Goal: Task Accomplishment & Management: Complete application form

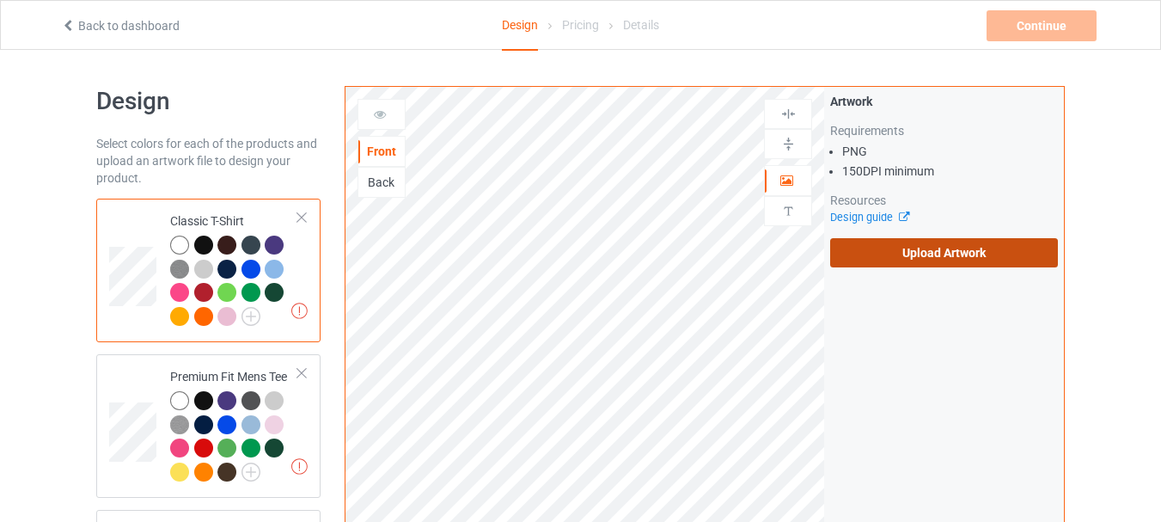
click at [896, 249] on label "Upload Artwork" at bounding box center [944, 252] width 228 height 29
click at [0, 0] on input "Upload Artwork" at bounding box center [0, 0] width 0 height 0
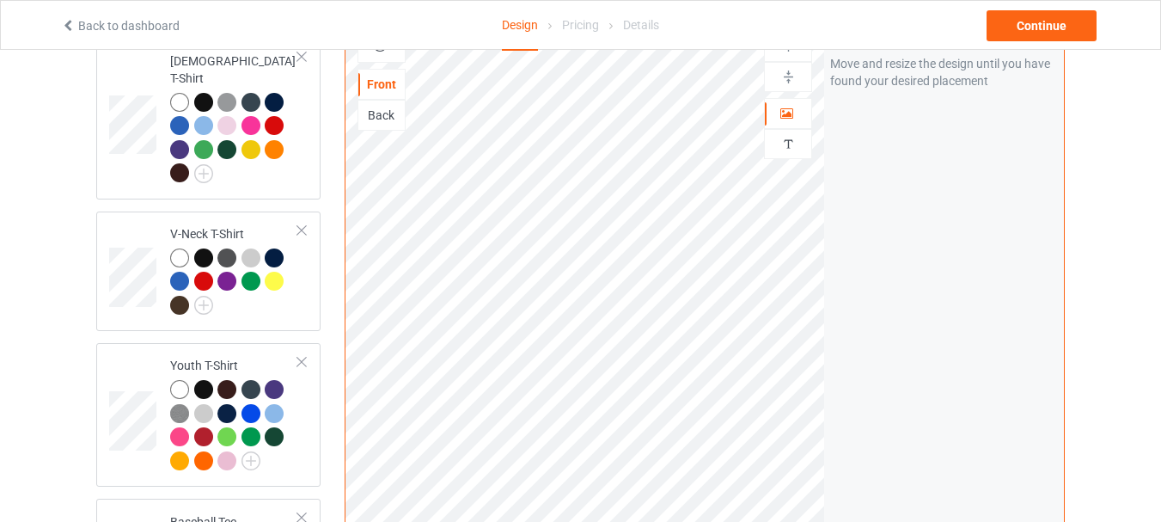
scroll to position [284, 0]
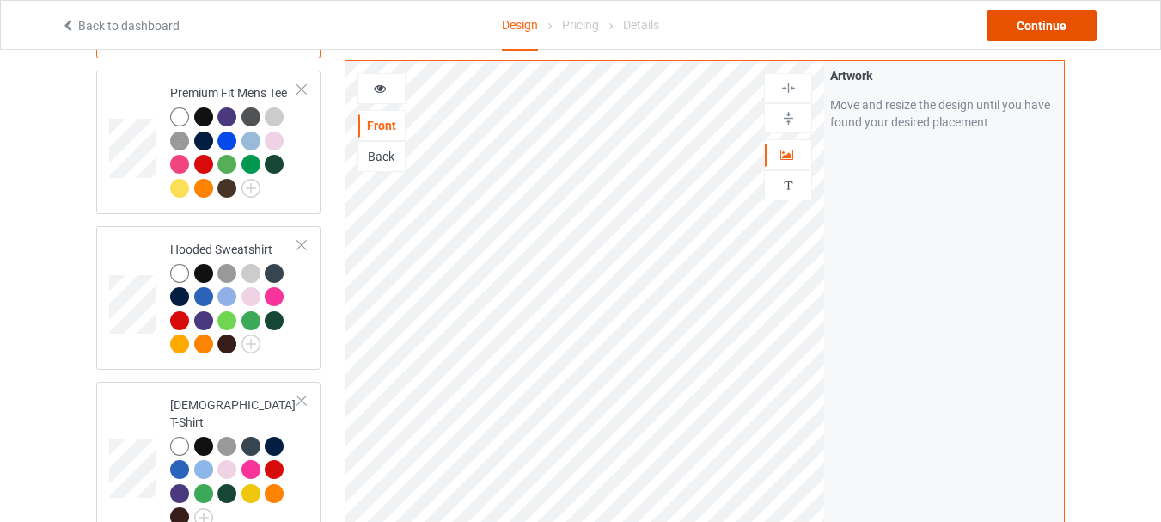
click at [1046, 28] on div "Continue" at bounding box center [1042, 25] width 110 height 31
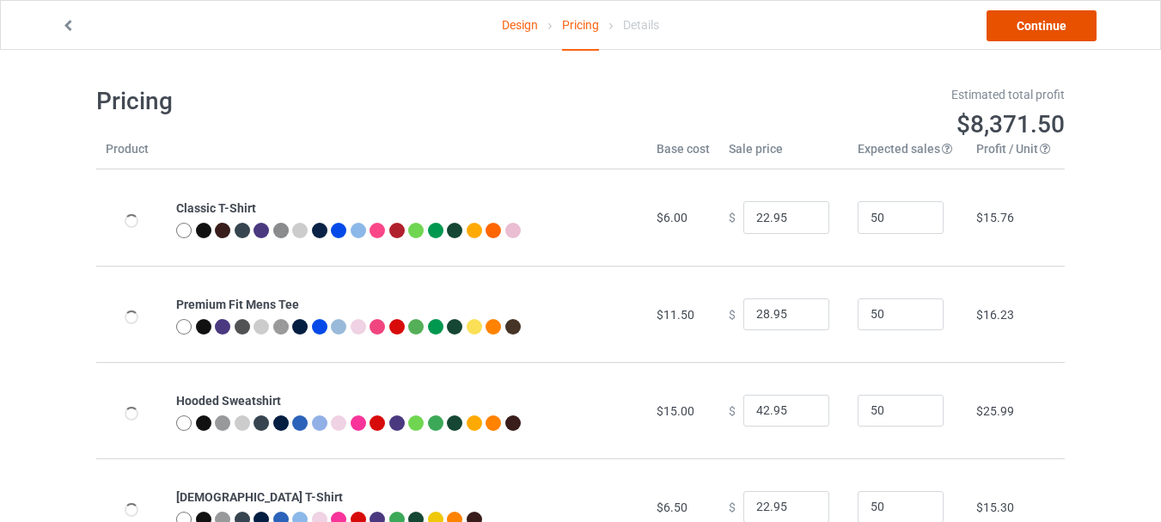
click at [1044, 33] on link "Continue" at bounding box center [1042, 25] width 110 height 31
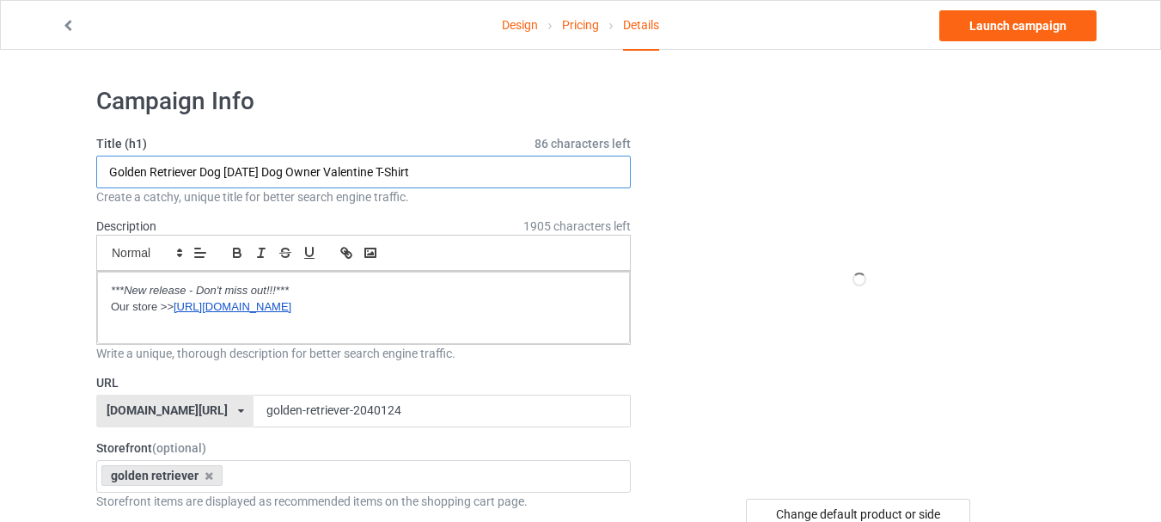
click at [472, 169] on input "Golden Retriever Dog [DATE] Dog Owner Valentine T-Shirt" at bounding box center [363, 172] width 535 height 33
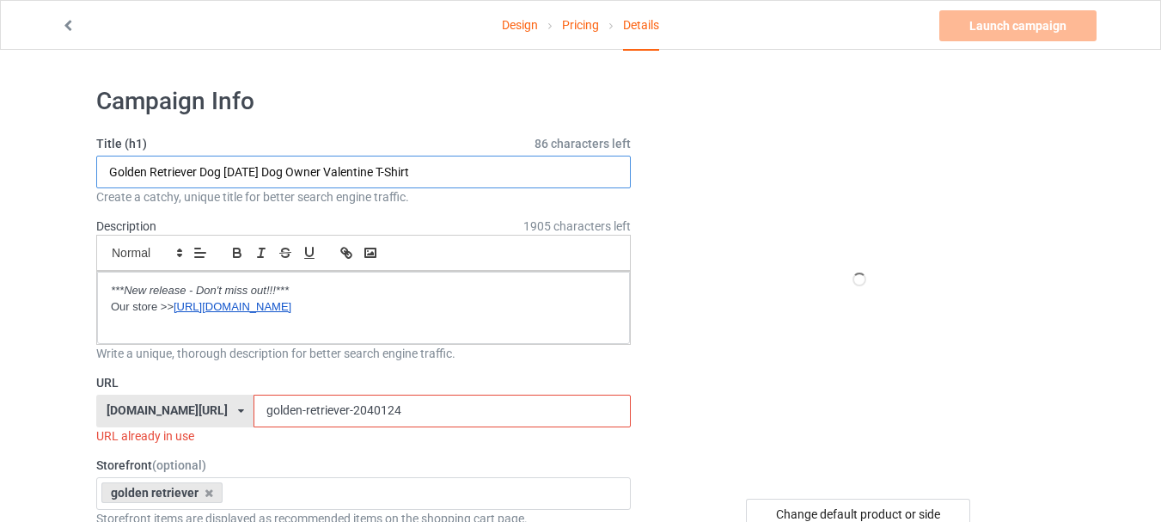
paste input "retriever [DATE] witch funny"
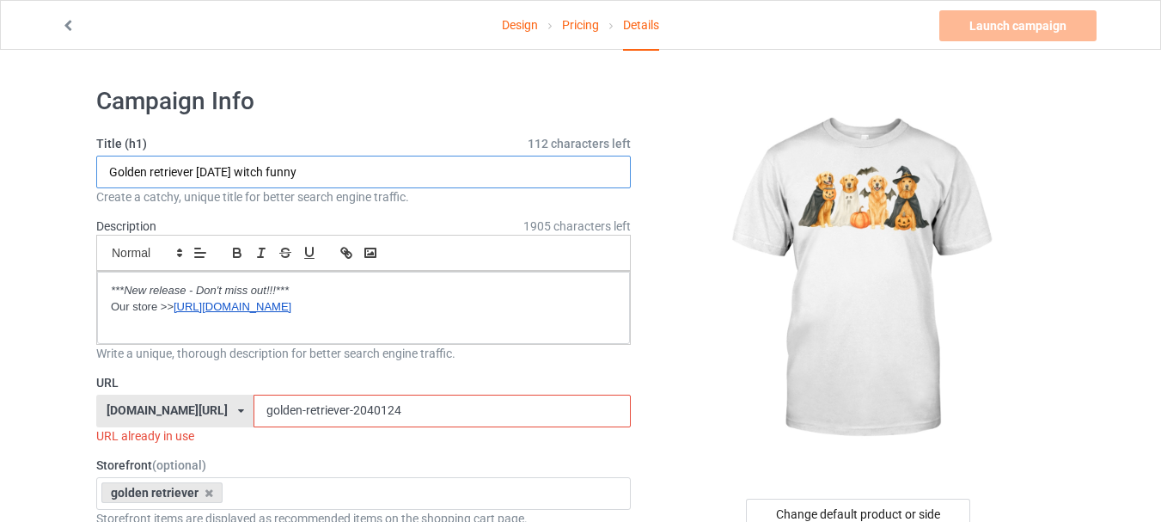
type input "Golden retriever [DATE] witch funny"
click at [307, 412] on input "golden-retriever-2040124" at bounding box center [442, 411] width 377 height 33
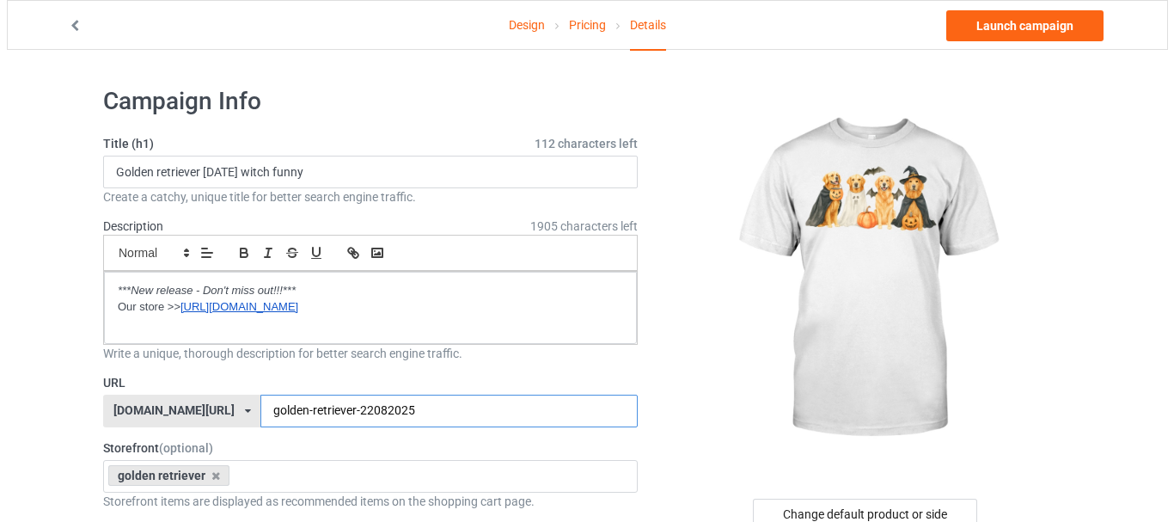
scroll to position [172, 0]
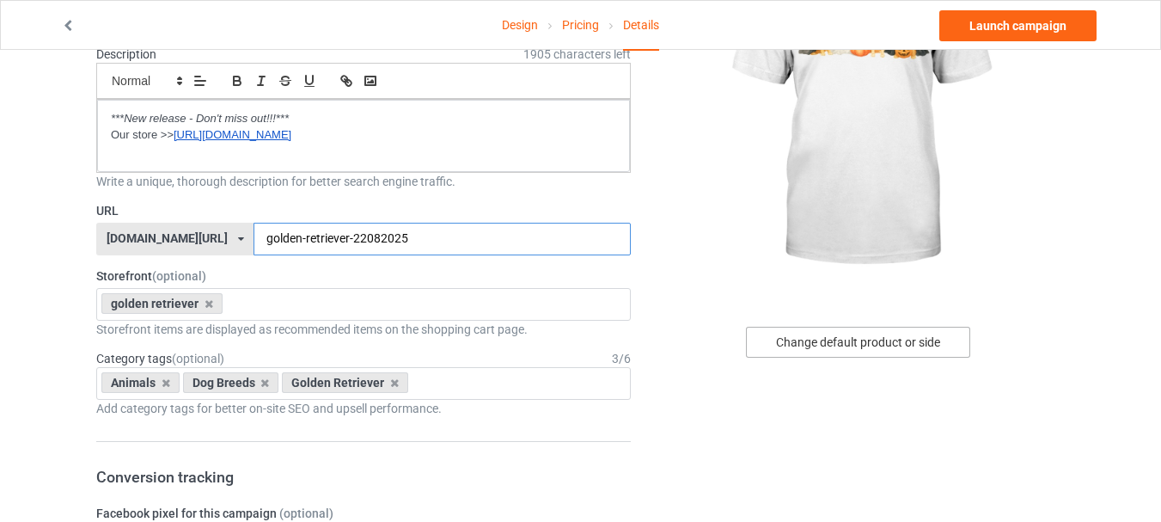
type input "golden-retriever-22082025"
click at [853, 336] on div "Change default product or side" at bounding box center [858, 342] width 224 height 31
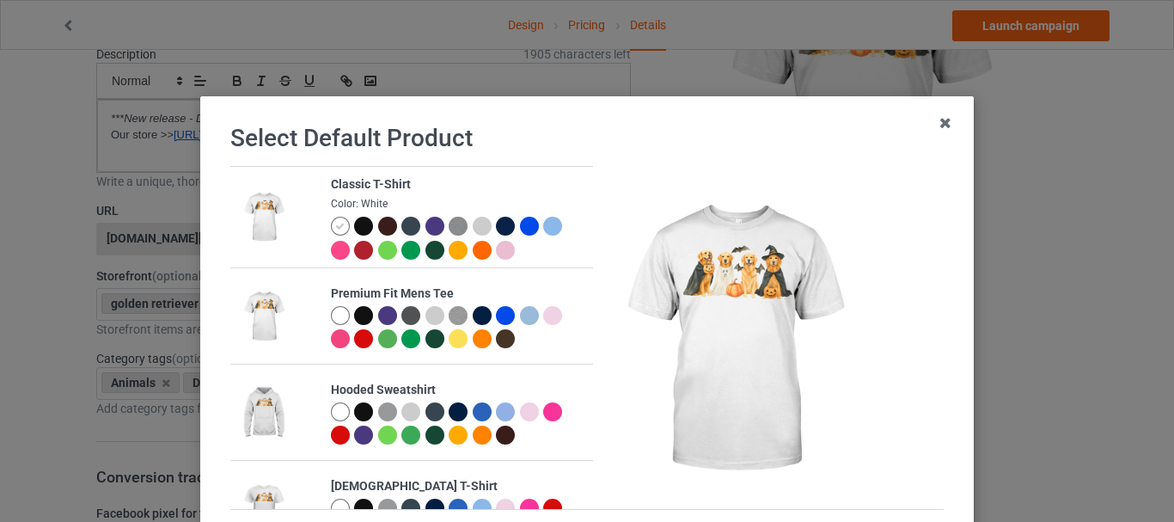
click at [473, 228] on div at bounding box center [482, 226] width 19 height 19
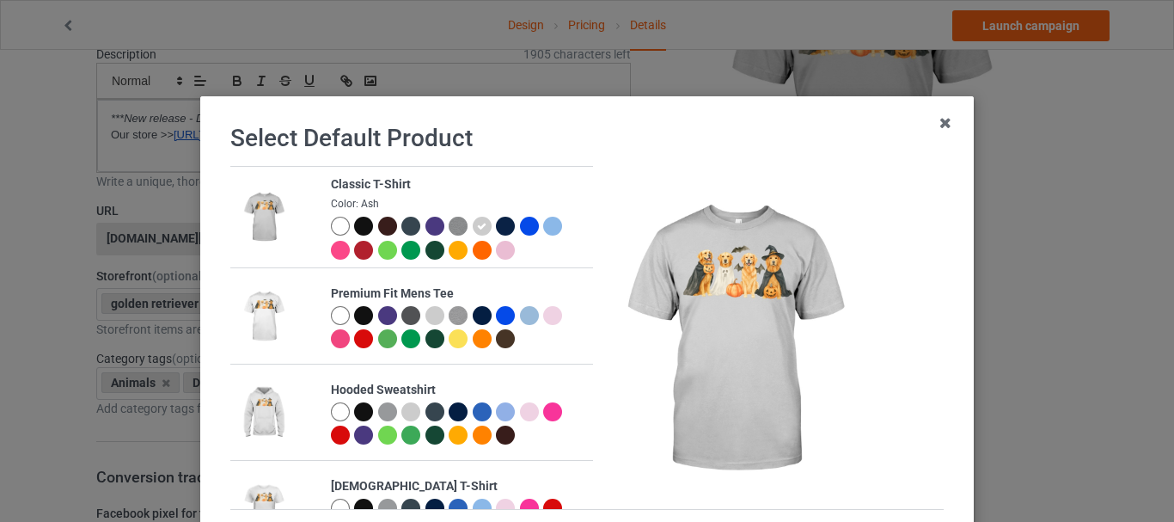
click at [496, 249] on div at bounding box center [505, 250] width 19 height 19
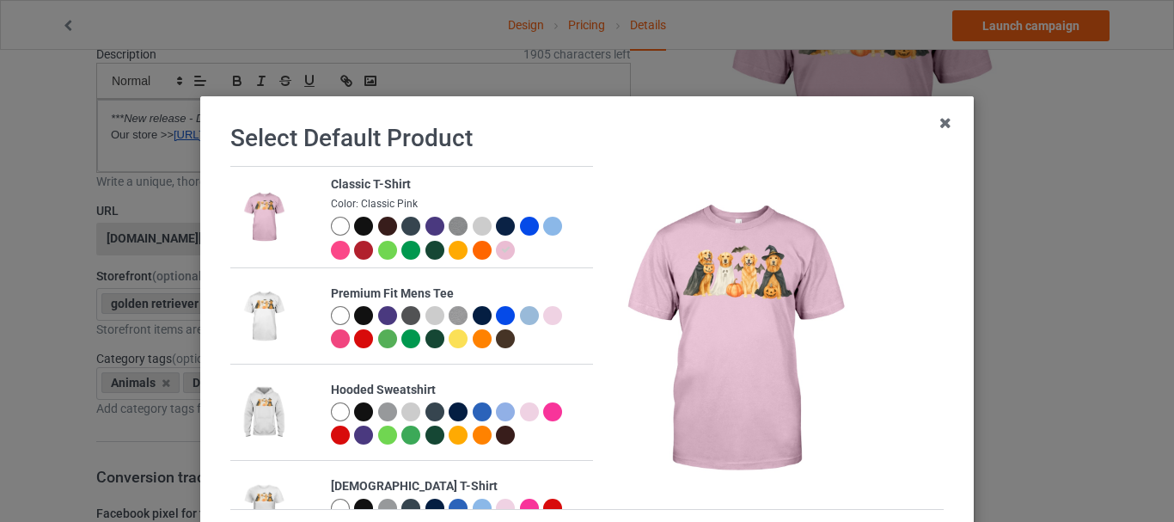
click at [474, 224] on div at bounding box center [482, 226] width 19 height 19
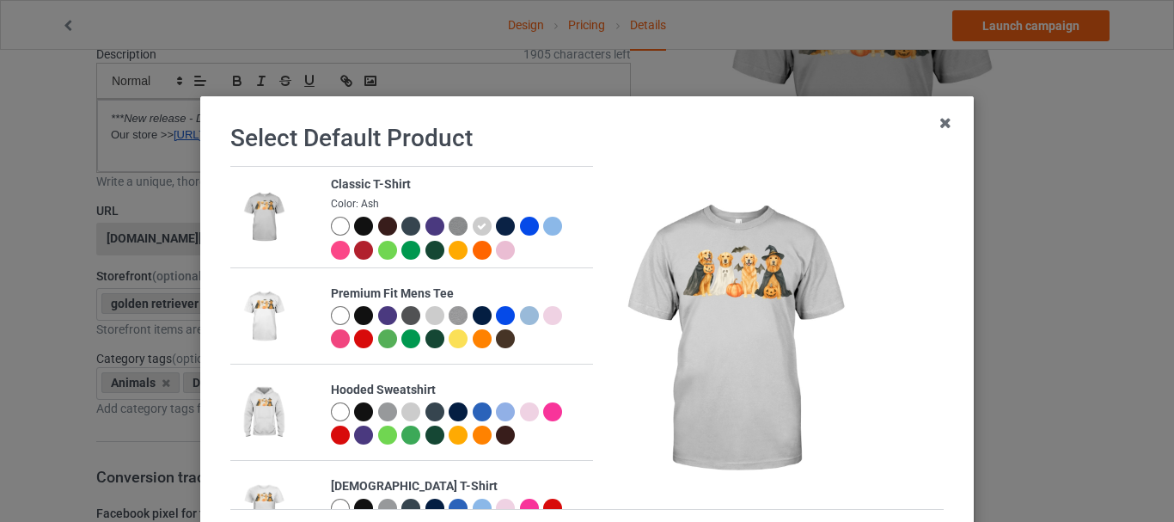
click at [450, 224] on img at bounding box center [458, 226] width 19 height 19
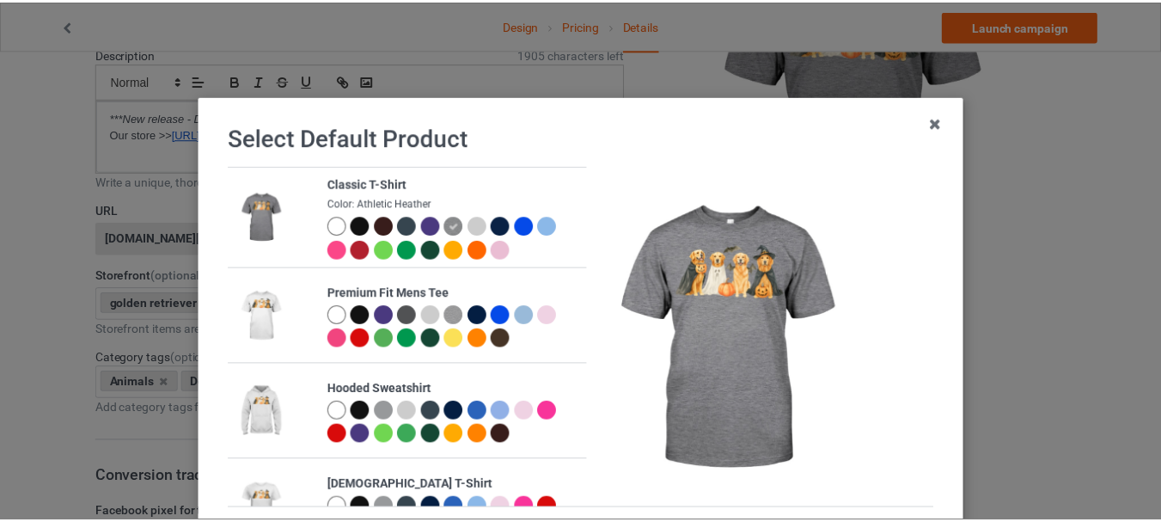
scroll to position [168, 0]
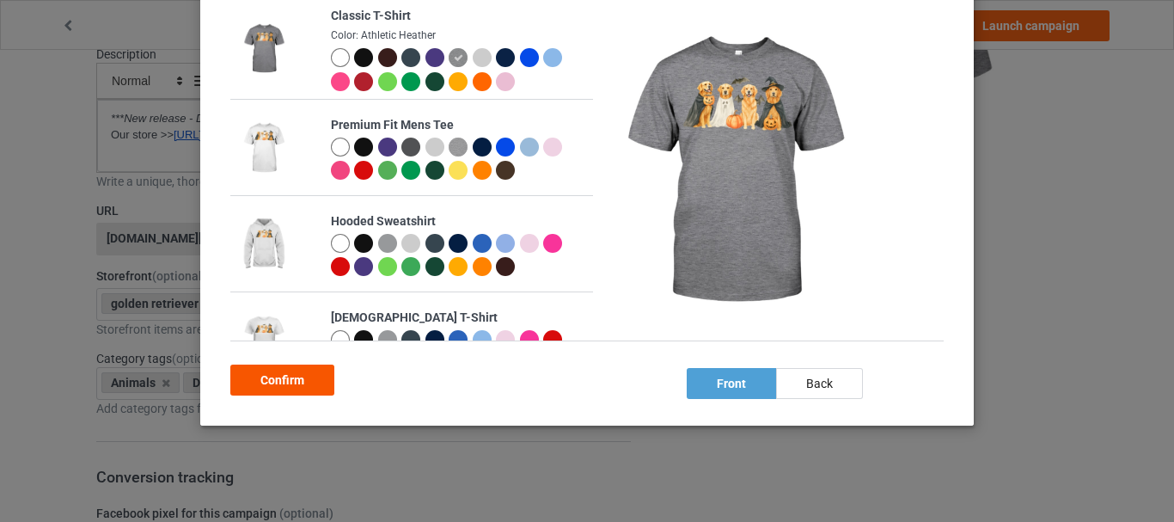
click at [314, 376] on div "Confirm" at bounding box center [282, 379] width 104 height 31
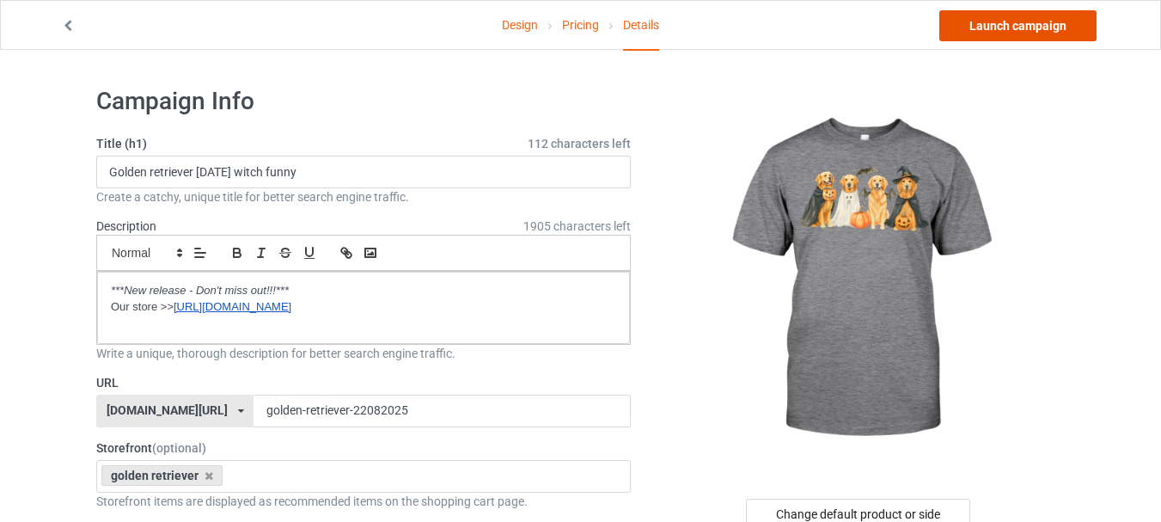
click at [1000, 22] on link "Launch campaign" at bounding box center [1018, 25] width 157 height 31
